Goal: Register for event/course

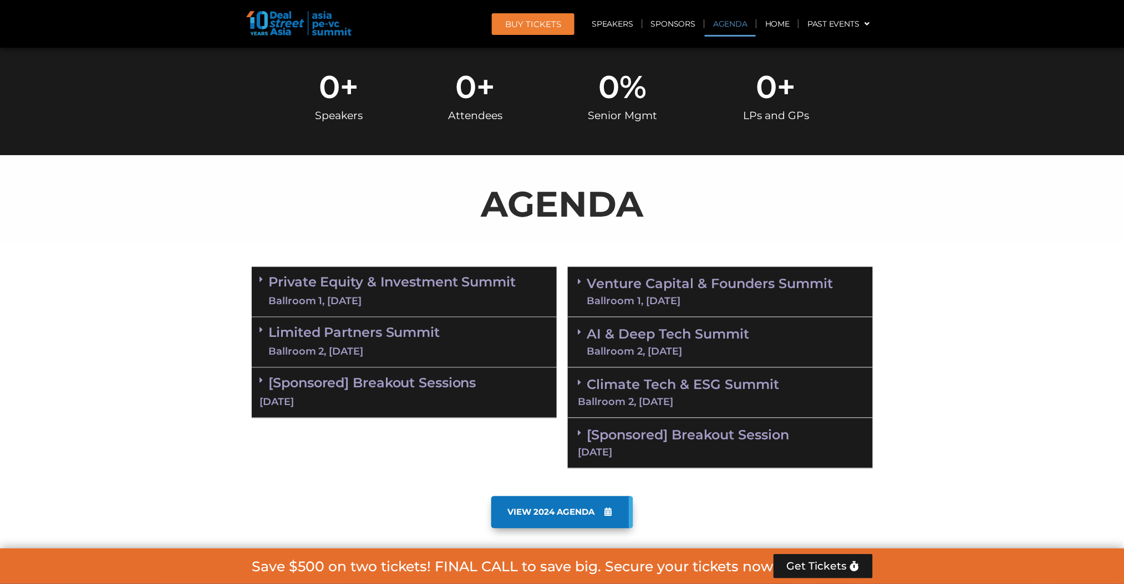
scroll to position [591, 0]
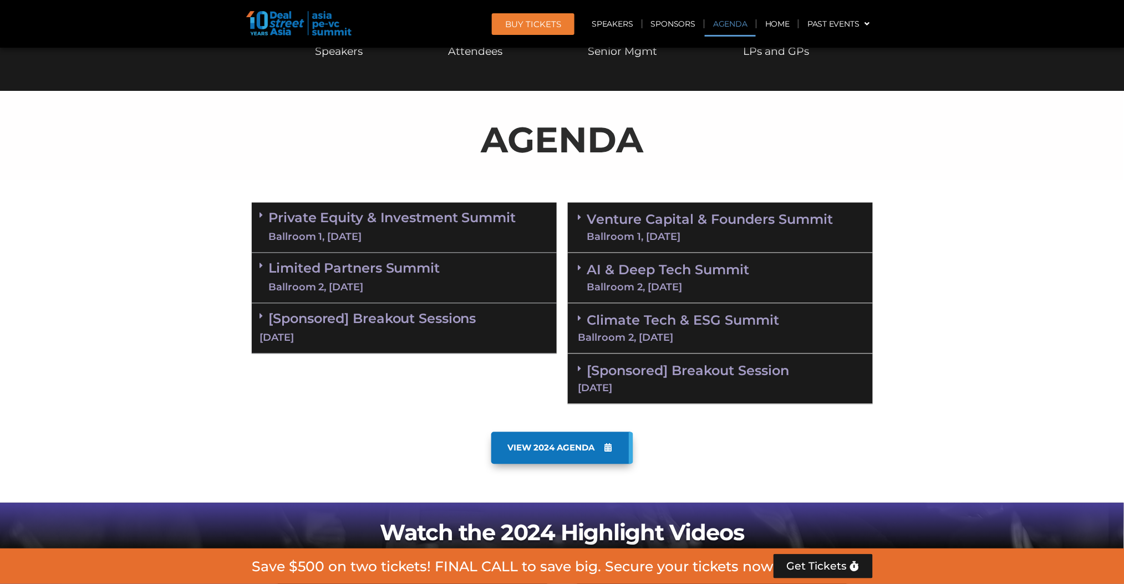
click at [573, 218] on div "Venture Capital & Founders​ Summit Ballroom 1, [DATE]" at bounding box center [720, 228] width 305 height 50
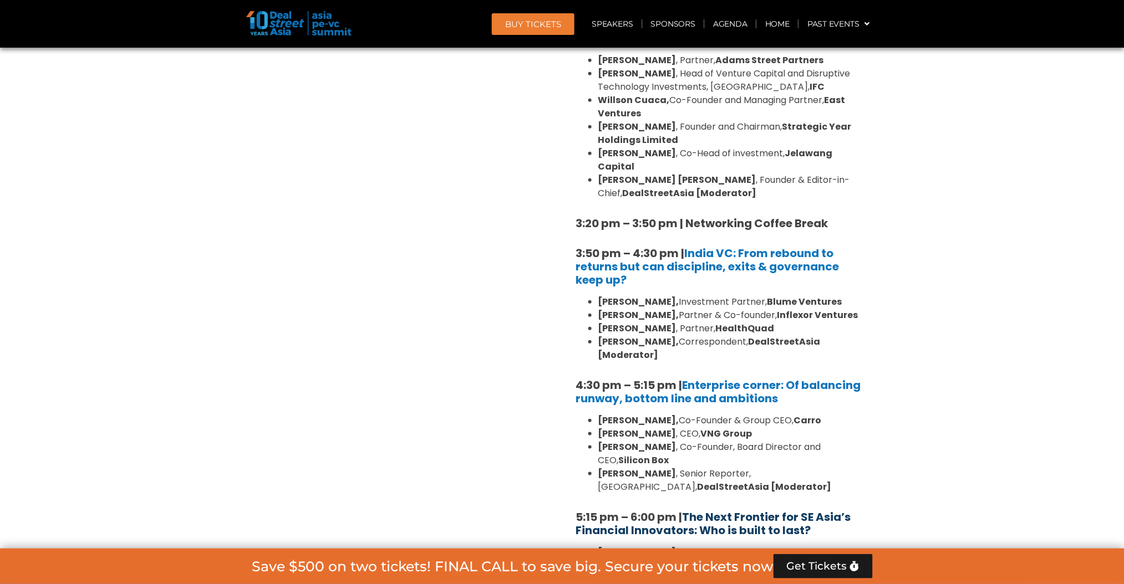
scroll to position [1700, 0]
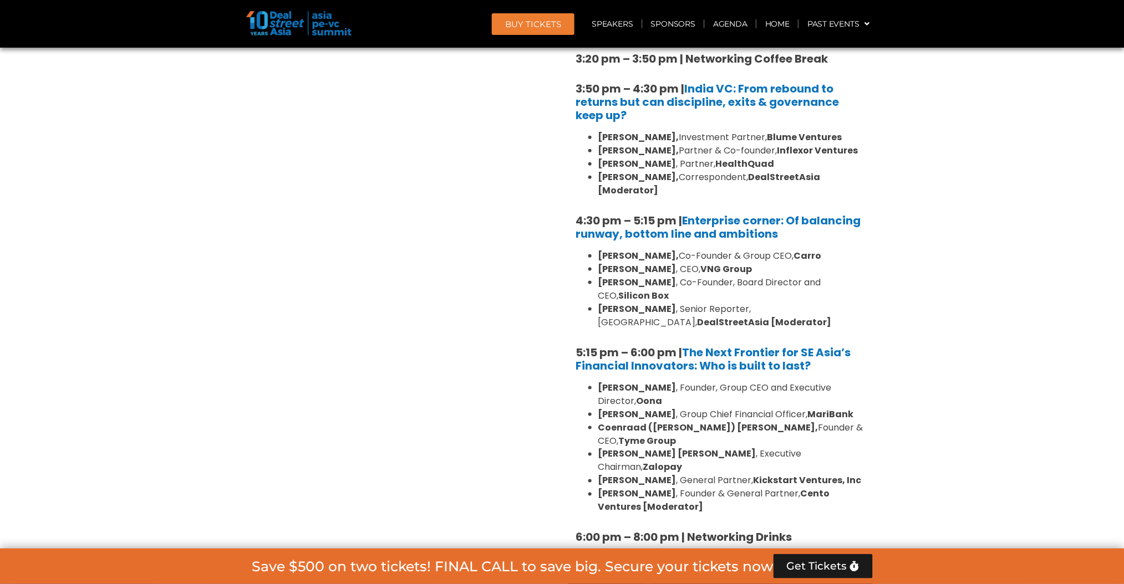
scroll to position [2069, 0]
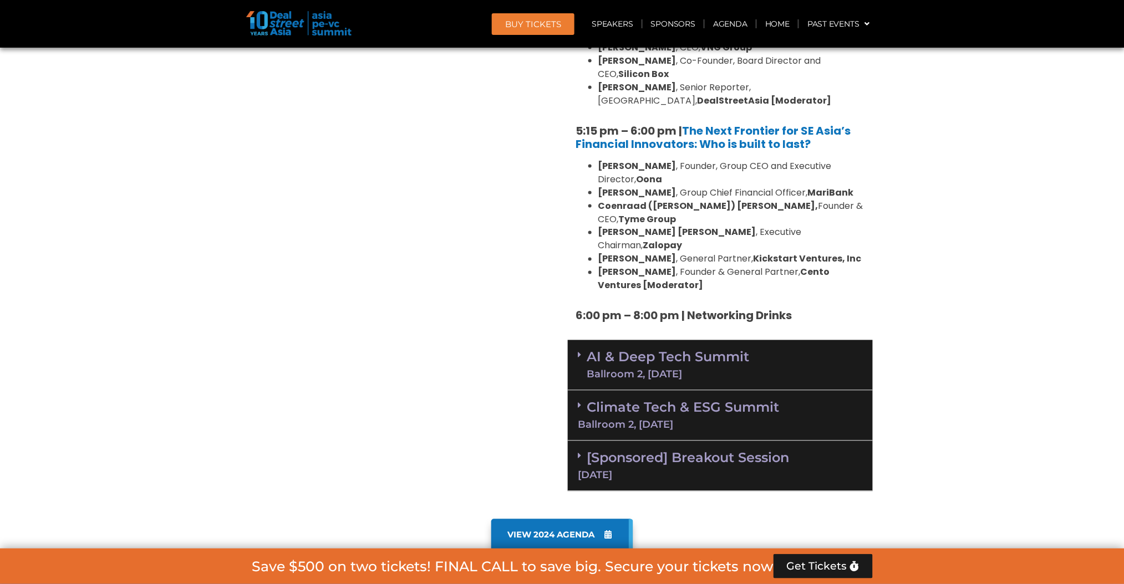
click at [579, 351] on icon at bounding box center [579, 355] width 3 height 9
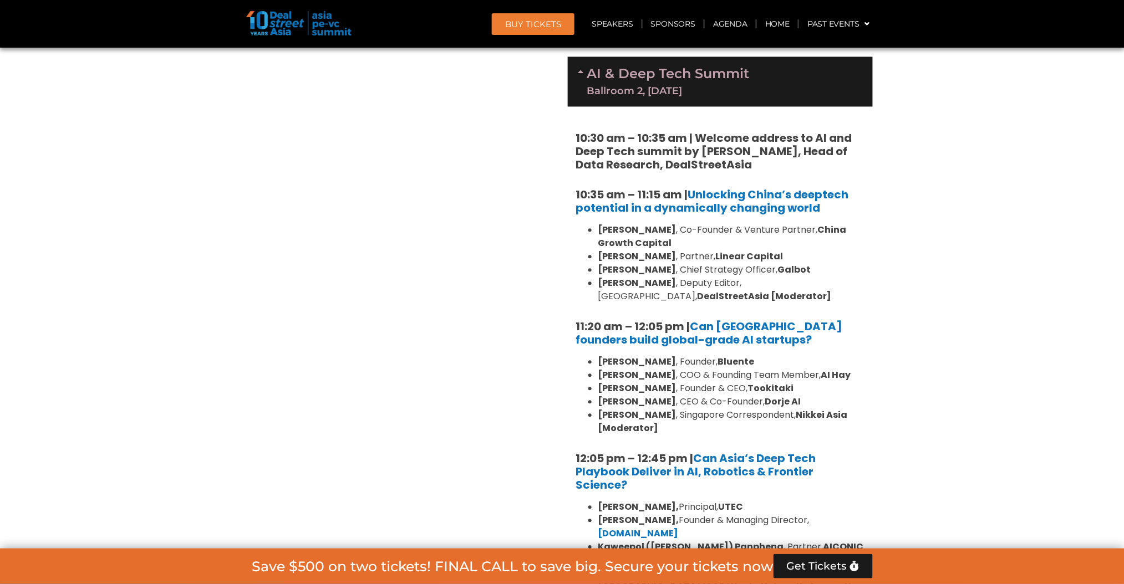
scroll to position [2439, 0]
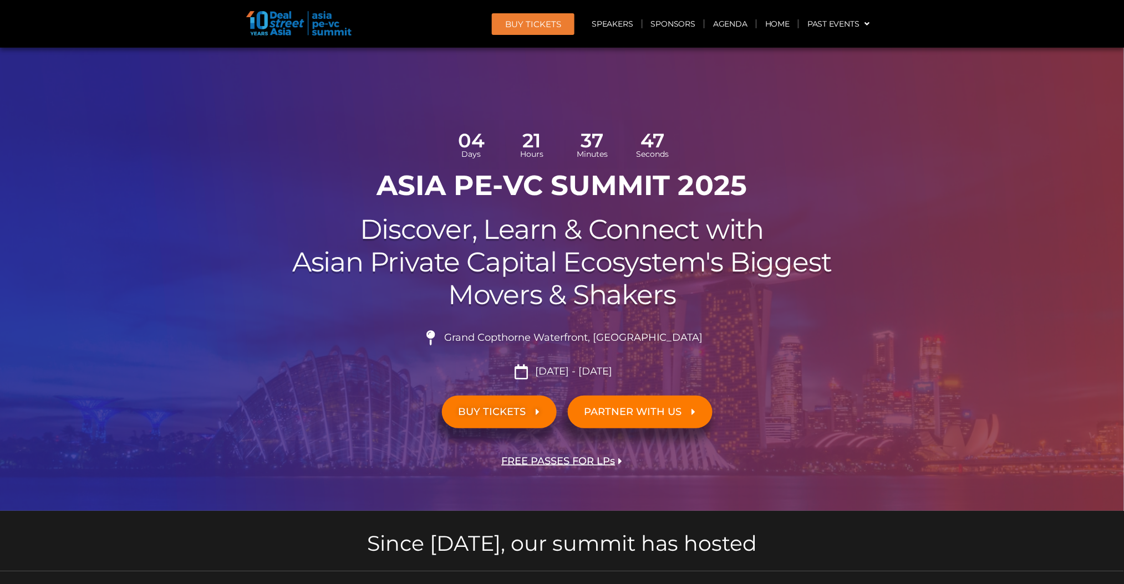
scroll to position [517, 0]
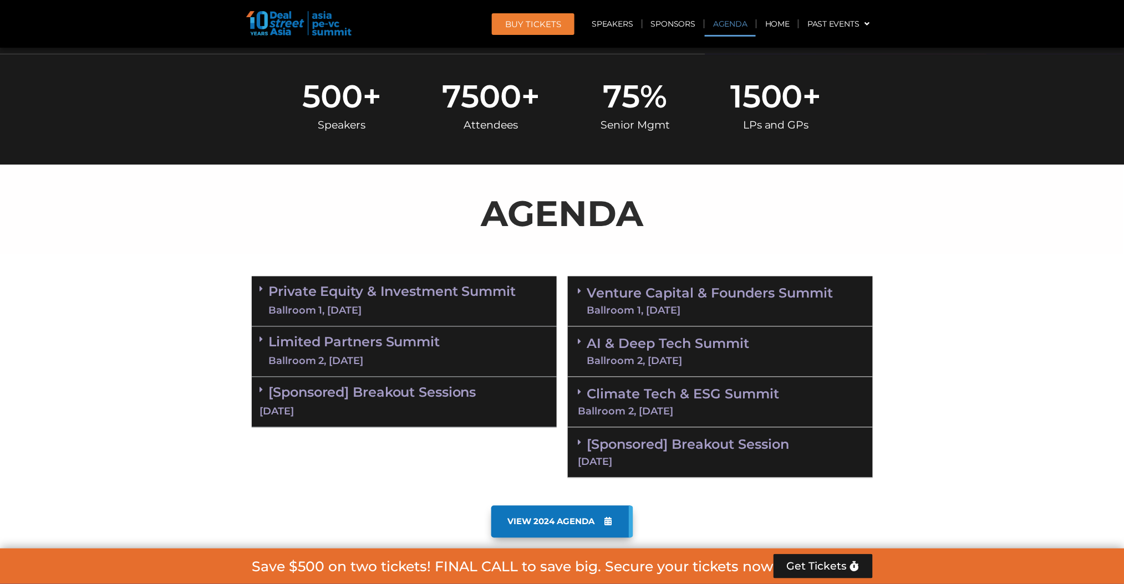
click at [978, 222] on section "AGENDA" at bounding box center [562, 210] width 1124 height 90
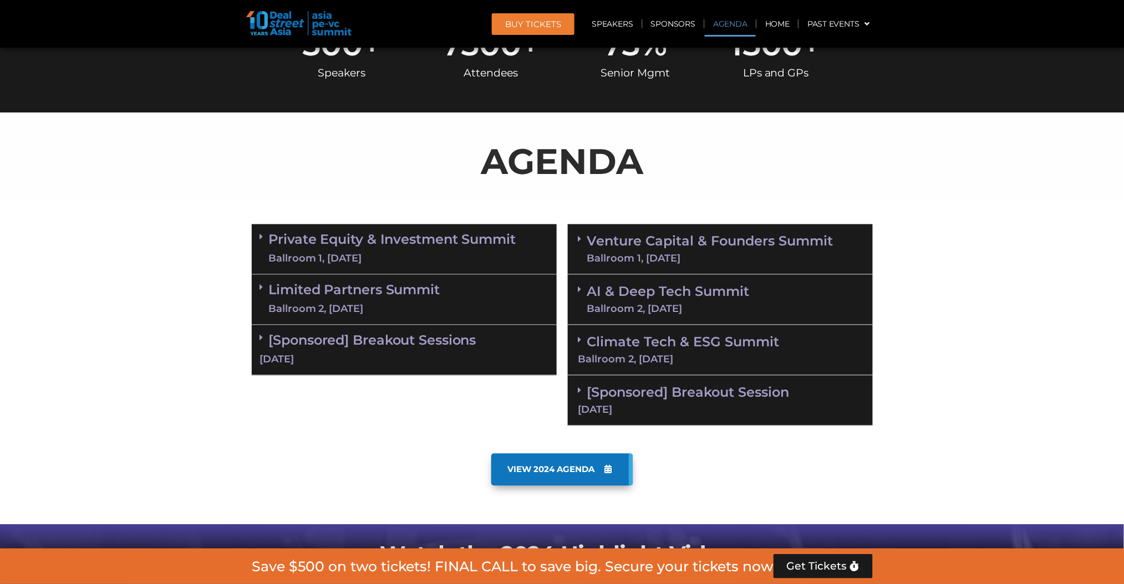
scroll to position [591, 0]
